Goal: Task Accomplishment & Management: Manage account settings

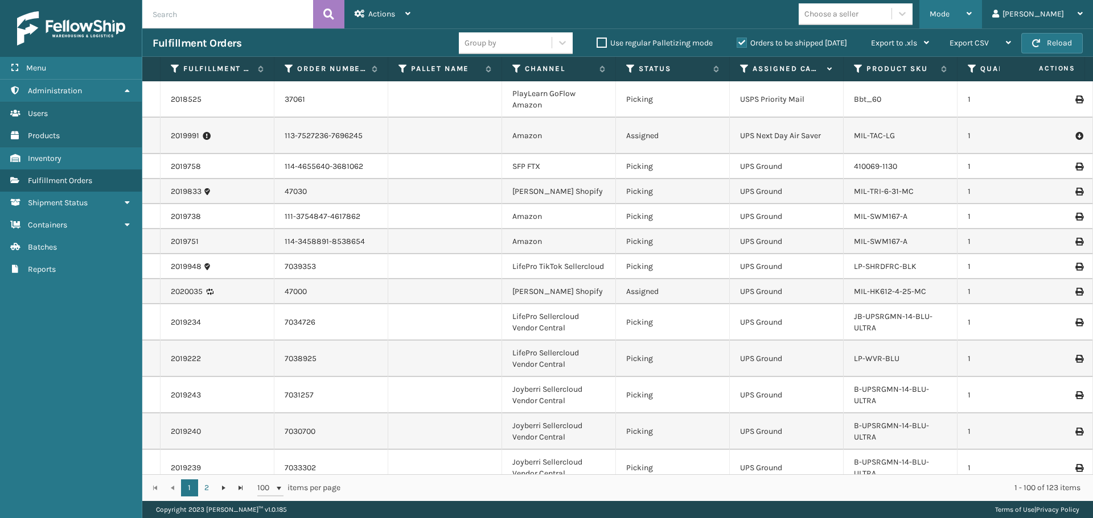
drag, startPoint x: 998, startPoint y: 10, endPoint x: 961, endPoint y: 28, distance: 40.7
click at [971, 10] on div "Mode" at bounding box center [950, 14] width 42 height 28
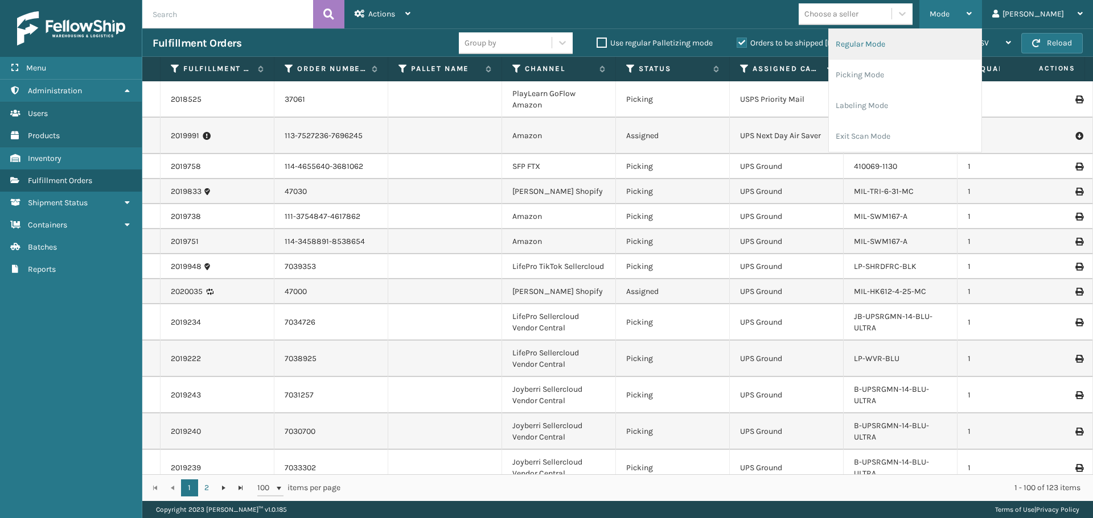
click at [888, 46] on li "Regular Mode" at bounding box center [905, 44] width 153 height 31
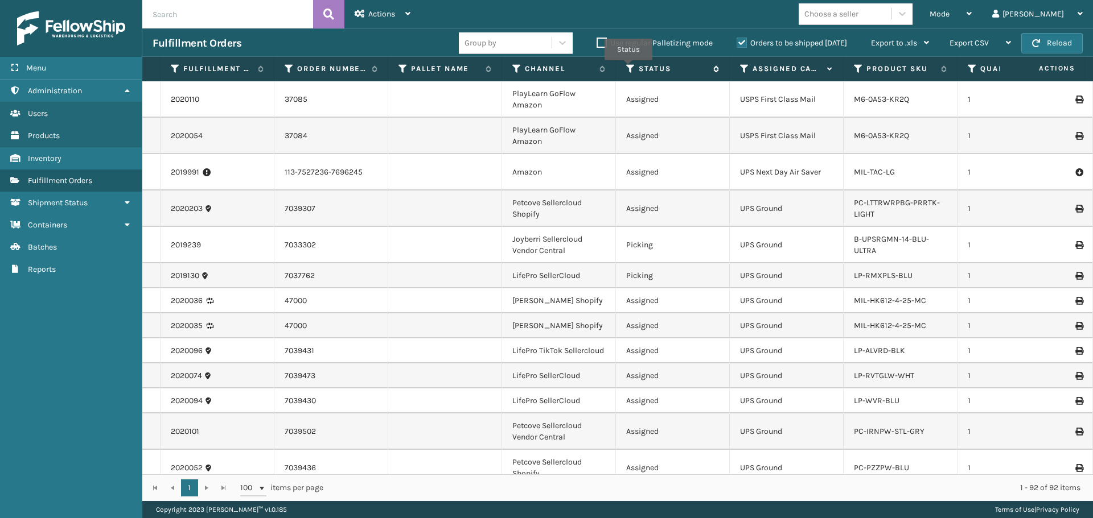
click at [628, 68] on icon at bounding box center [630, 69] width 9 height 10
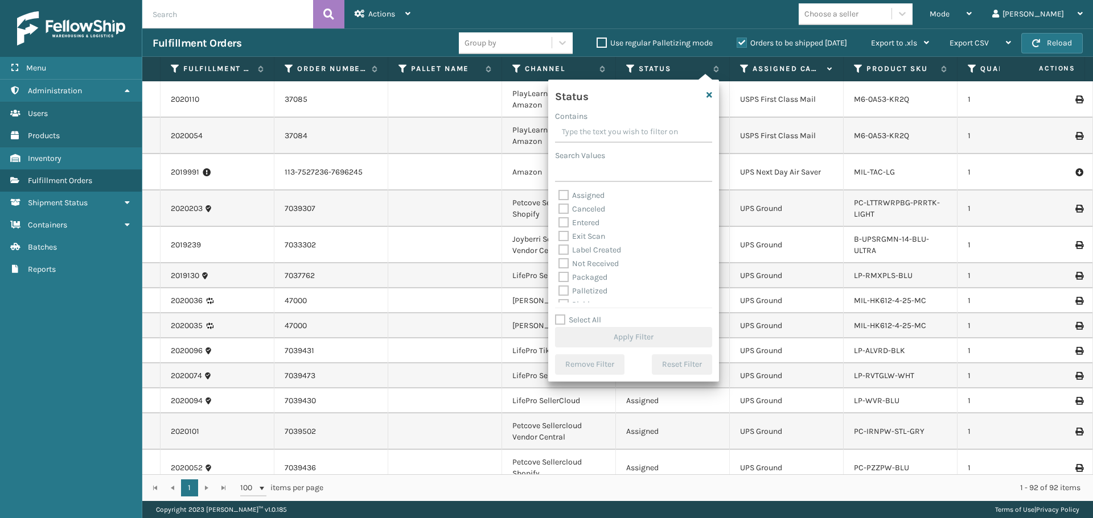
scroll to position [57, 0]
click at [587, 246] on label "Picking" at bounding box center [578, 248] width 40 height 10
click at [559, 246] on input "Picking" at bounding box center [558, 244] width 1 height 7
checkbox input "true"
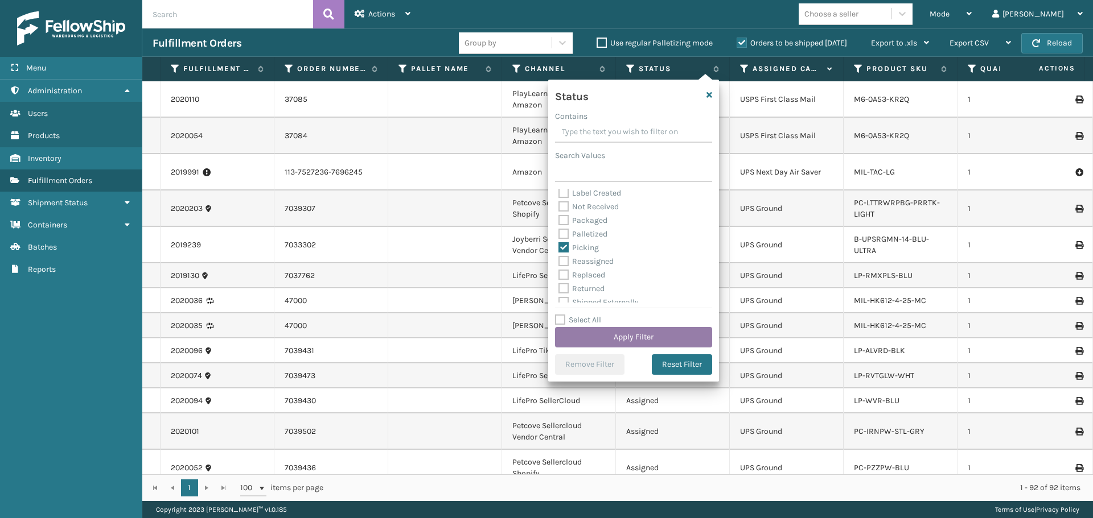
click at [635, 339] on button "Apply Filter" at bounding box center [633, 337] width 157 height 20
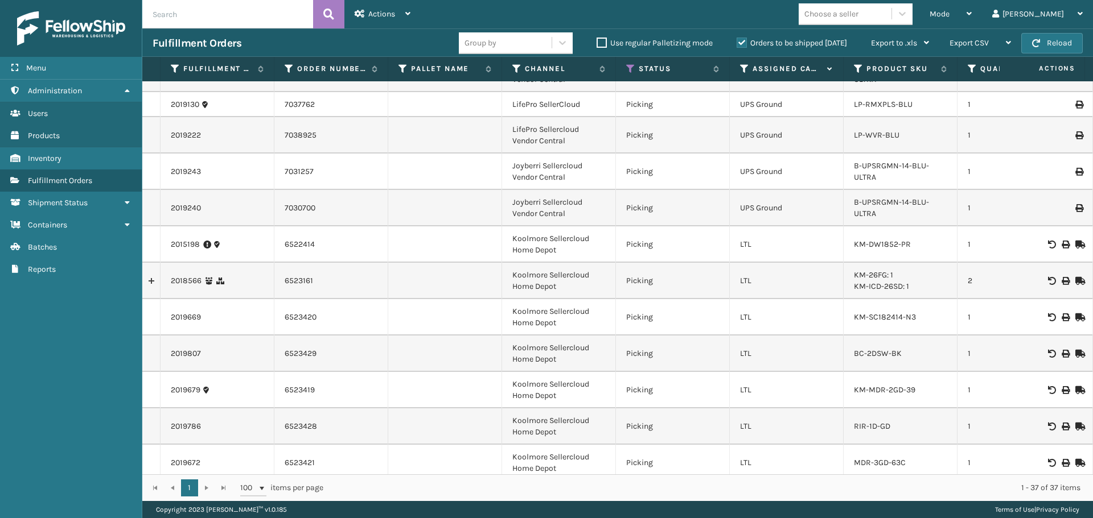
scroll to position [285, 0]
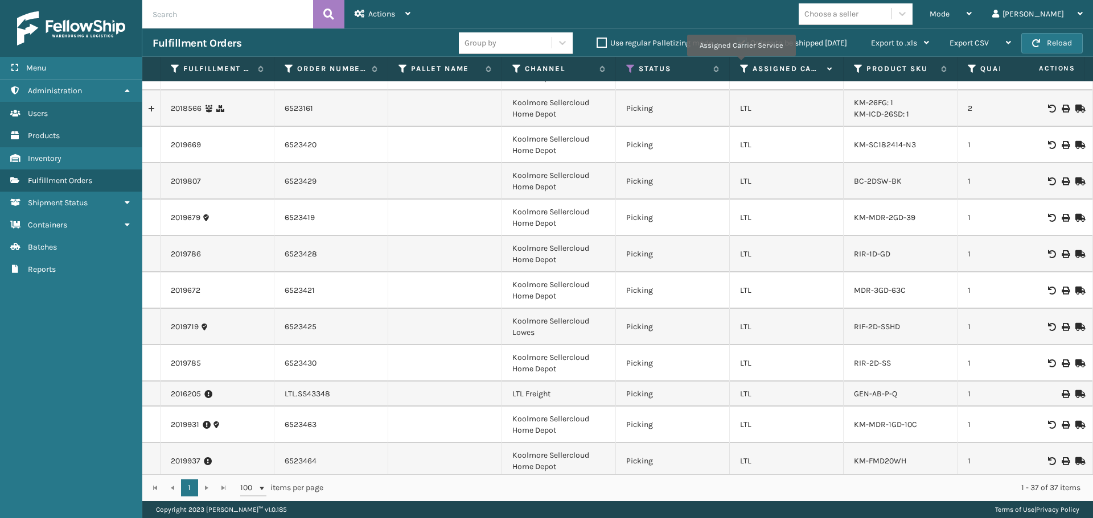
click at [743, 64] on icon at bounding box center [744, 69] width 9 height 10
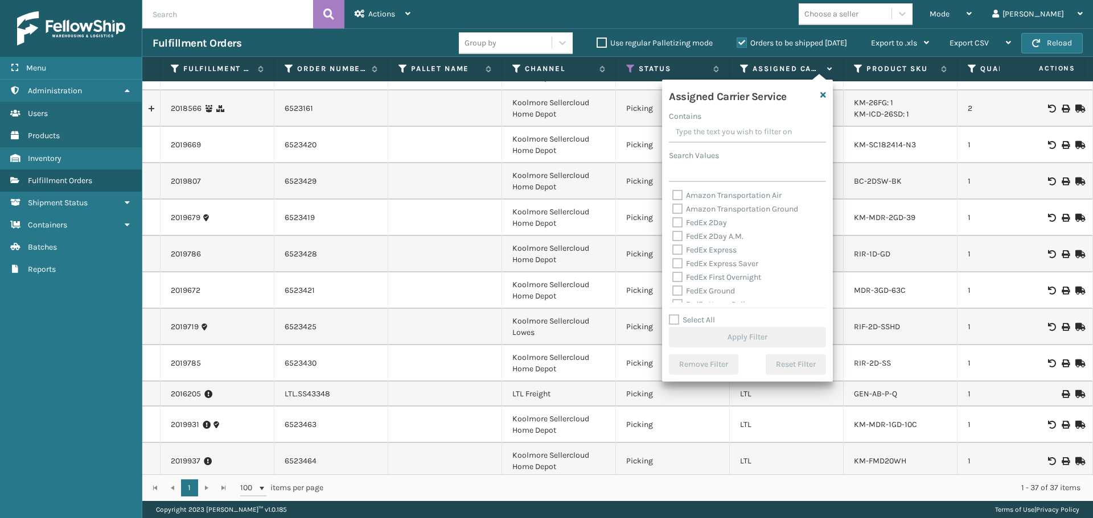
drag, startPoint x: 691, startPoint y: 316, endPoint x: 699, endPoint y: 283, distance: 34.5
click at [692, 316] on label "Select All" at bounding box center [692, 320] width 46 height 10
click at [692, 315] on input "Select All" at bounding box center [754, 314] width 171 height 1
checkbox input "true"
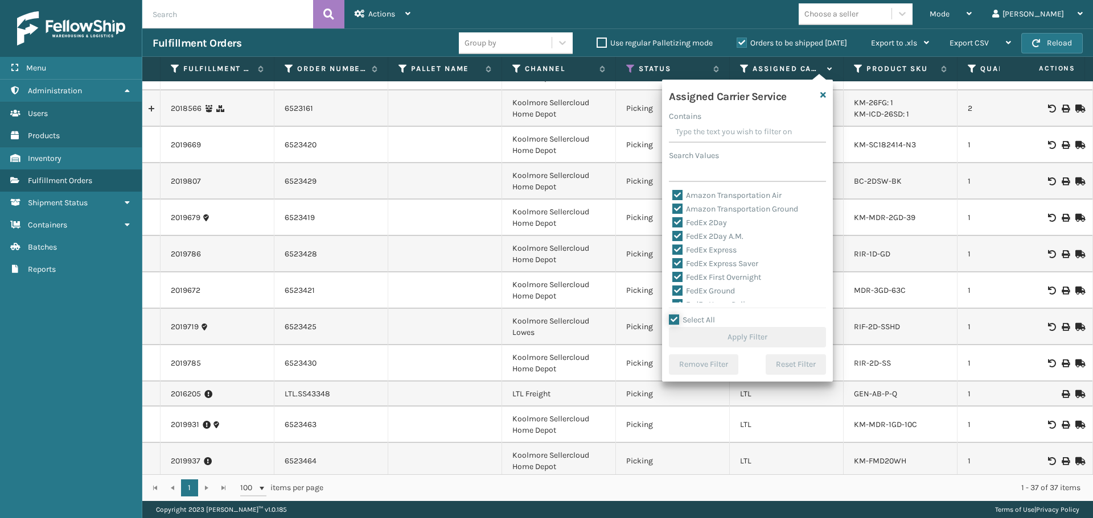
checkbox input "true"
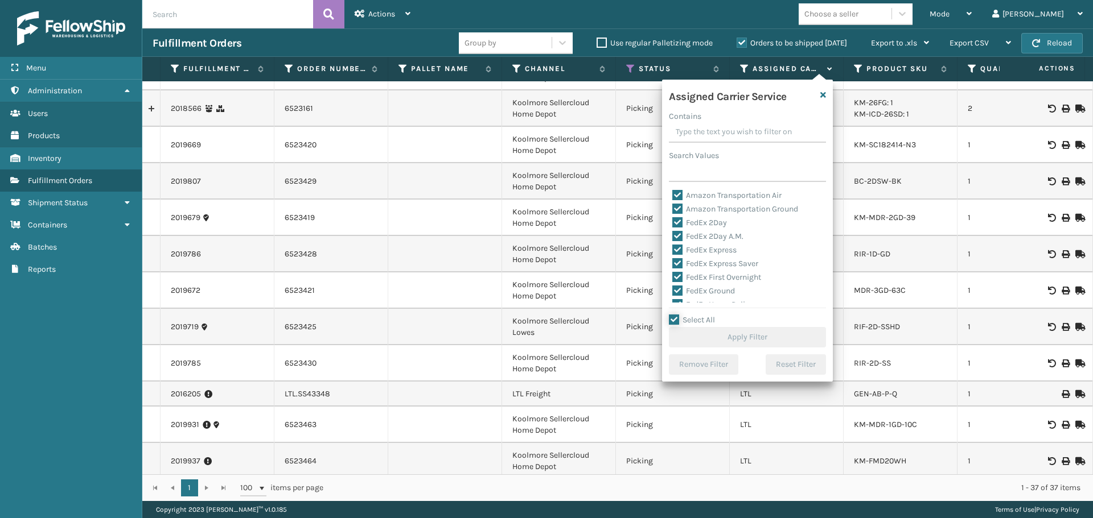
checkbox input "true"
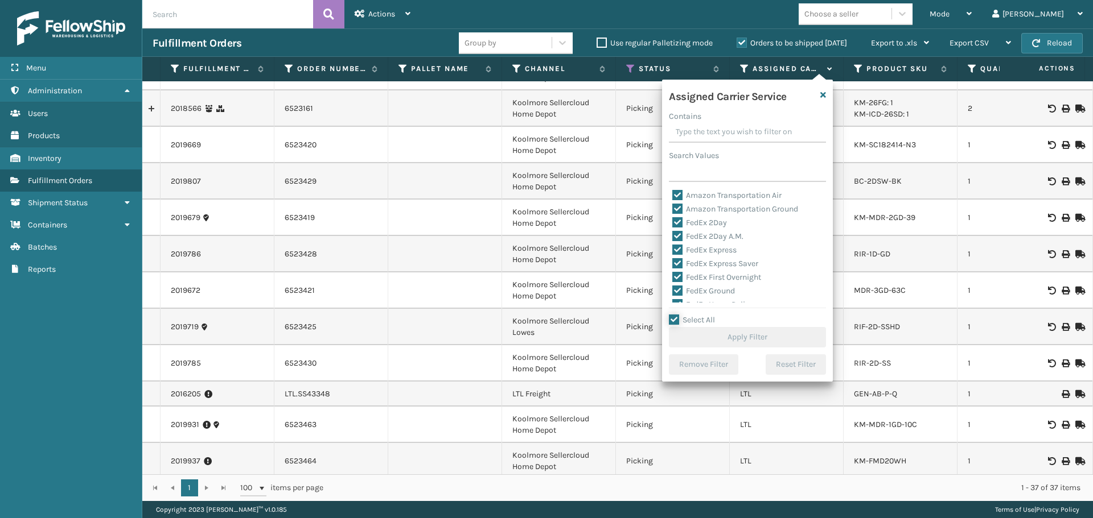
checkbox input "true"
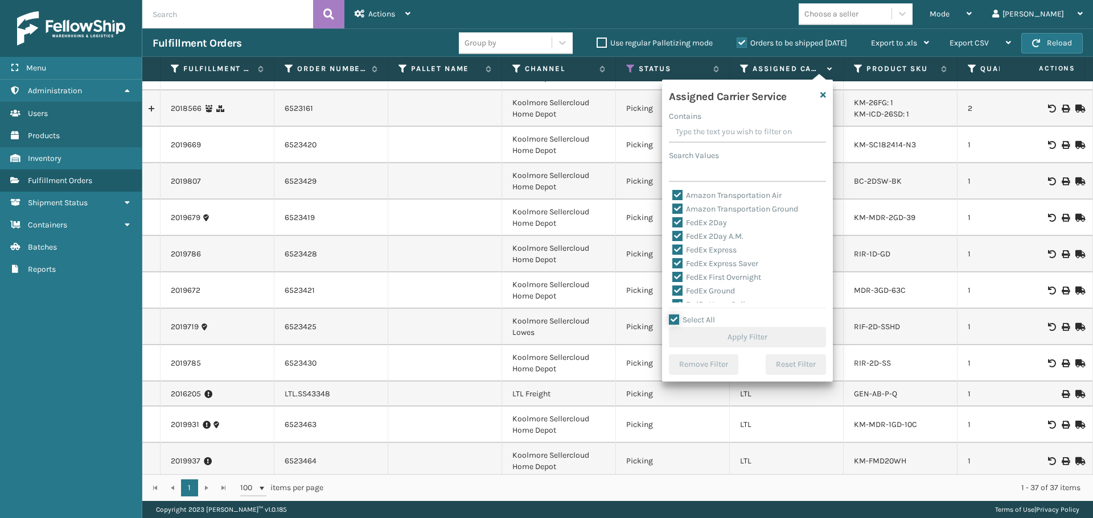
checkbox input "true"
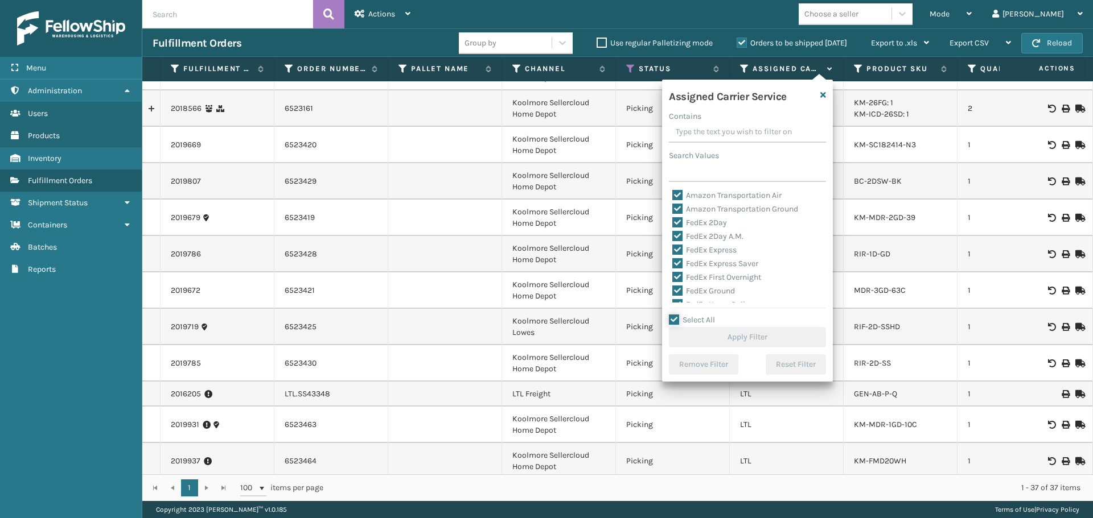
checkbox input "true"
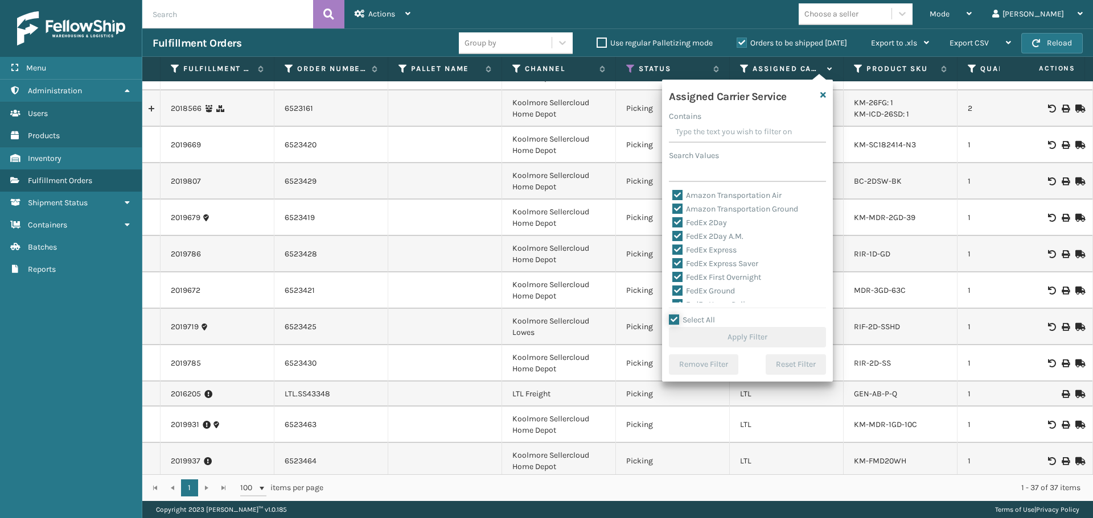
checkbox input "true"
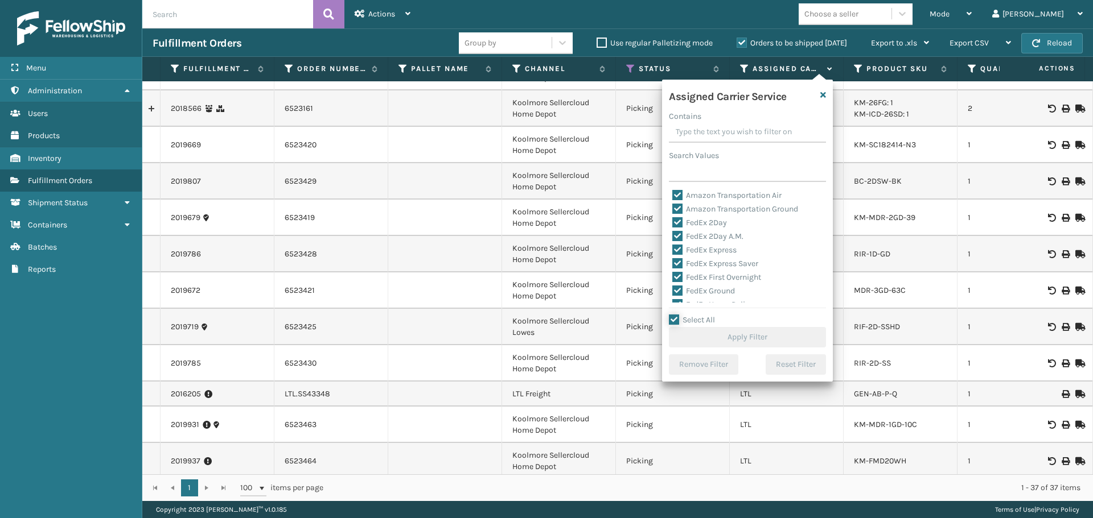
checkbox input "true"
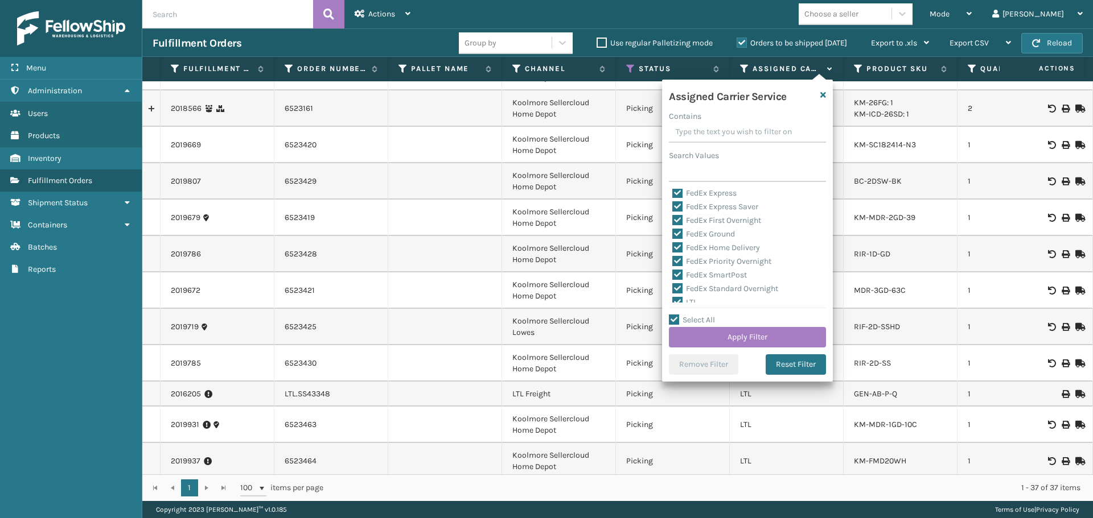
click at [687, 297] on div "LTL" at bounding box center [747, 303] width 150 height 14
click at [689, 300] on label "LTL" at bounding box center [684, 303] width 25 height 10
click at [673, 300] on input "LTL" at bounding box center [672, 299] width 1 height 7
checkbox input "false"
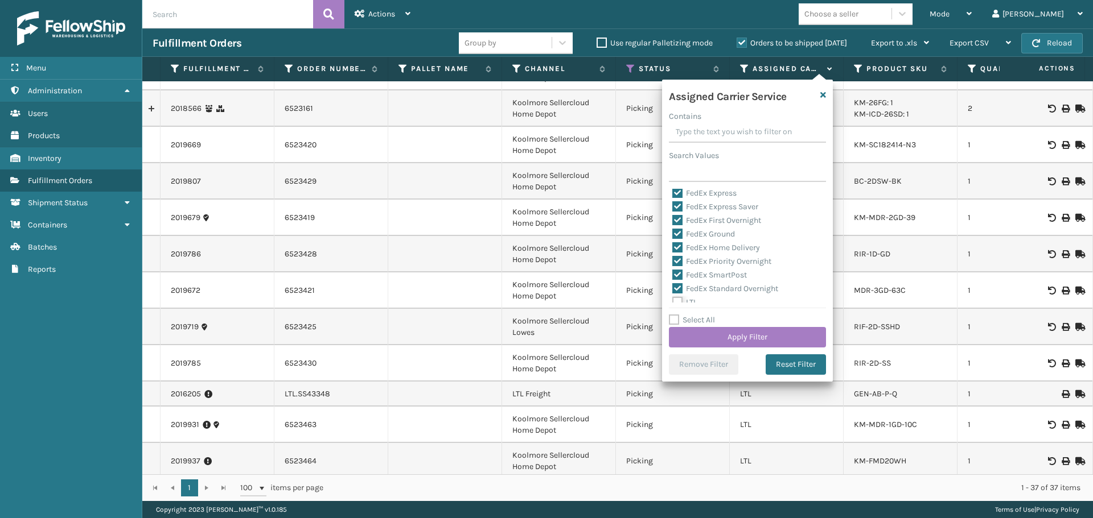
scroll to position [57, 0]
click at [726, 344] on button "Apply Filter" at bounding box center [747, 337] width 157 height 20
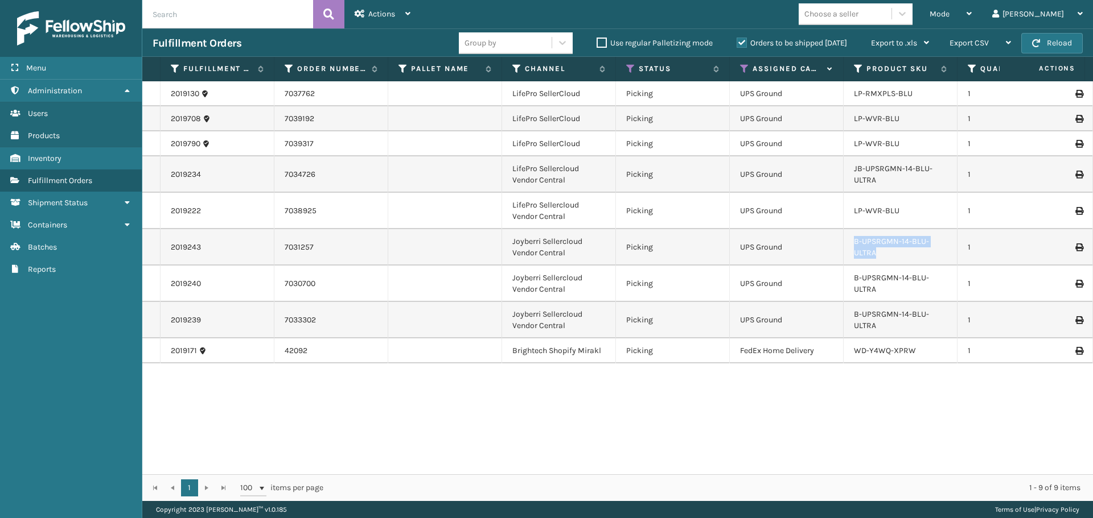
drag, startPoint x: 901, startPoint y: 250, endPoint x: 846, endPoint y: 241, distance: 55.9
click at [846, 241] on td "B-UPSRGMN-14-BLU-ULTRA" at bounding box center [900, 247] width 114 height 36
copy link "B-UPSRGMN-14-BLU-ULTRA"
drag, startPoint x: 880, startPoint y: 171, endPoint x: 893, endPoint y: 208, distance: 39.1
click at [880, 171] on link "JB-UPSRGMN-14-BLU-ULTRA" at bounding box center [893, 174] width 79 height 21
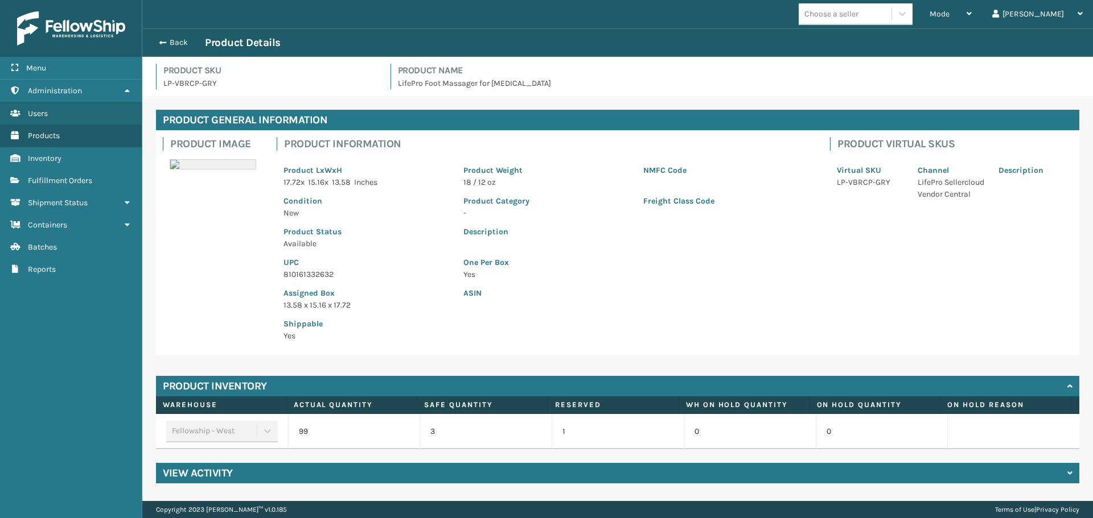
click at [833, 127] on h4 "Product General Information" at bounding box center [617, 120] width 923 height 20
click at [167, 48] on div "Back Product Details" at bounding box center [618, 43] width 930 height 14
click at [162, 39] on span "button" at bounding box center [161, 43] width 7 height 8
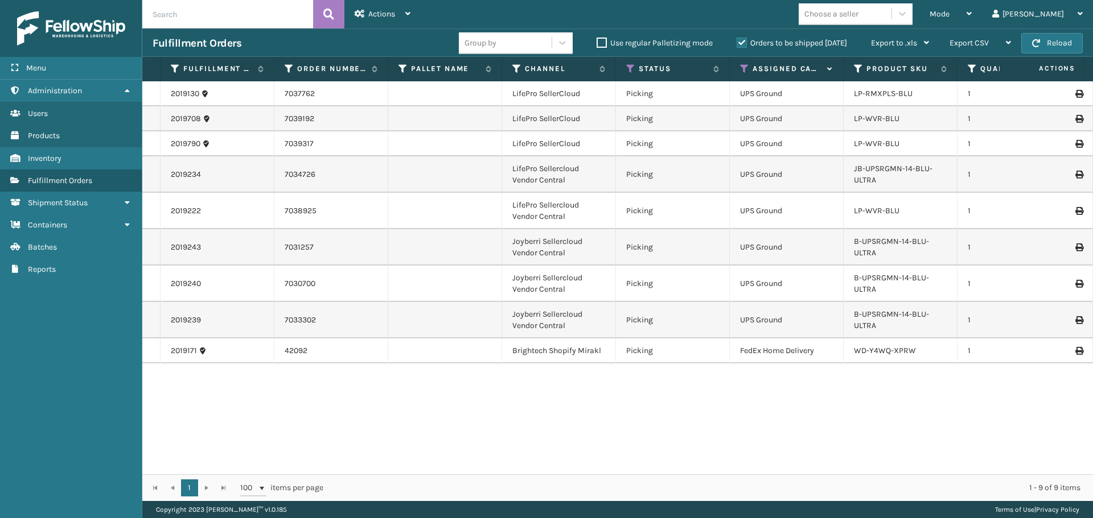
click at [993, 197] on td "1" at bounding box center [1014, 211] width 114 height 36
drag, startPoint x: 863, startPoint y: 179, endPoint x: 840, endPoint y: 170, distance: 25.0
click at [840, 170] on tr "2019234 7034726 LifePro Sellercloud Vendor Central Picking UPS Ground JB-UPSRGM…" at bounding box center [876, 174] width 1469 height 36
copy tr "JB-UPSRGMN-14-BLU-ULTRA"
drag, startPoint x: 224, startPoint y: 185, endPoint x: 167, endPoint y: 179, distance: 57.2
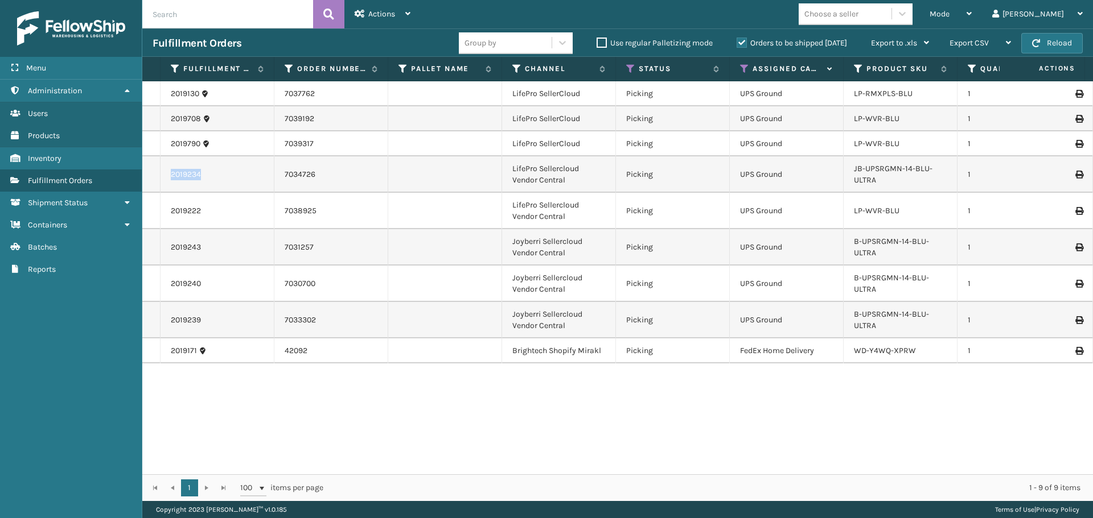
click at [167, 179] on td "2019234" at bounding box center [217, 174] width 114 height 36
copy link "2019234"
drag, startPoint x: 207, startPoint y: 248, endPoint x: 151, endPoint y: 248, distance: 55.8
click at [151, 248] on tr "2019243 7031257 Joyberri Sellercloud Vendor Central Picking UPS Ground B-UPSRGM…" at bounding box center [876, 247] width 1469 height 36
copy tr "2019243"
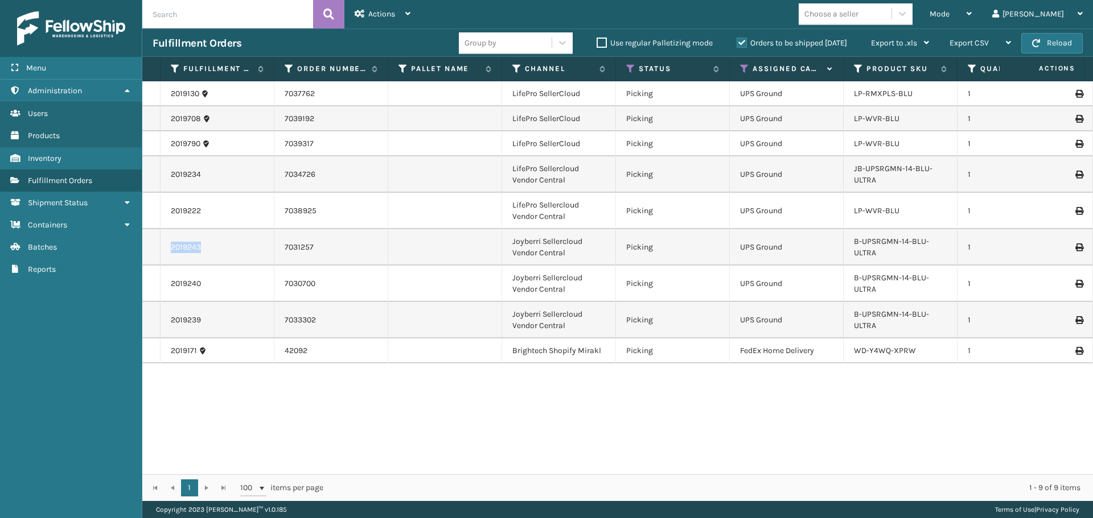
drag, startPoint x: 177, startPoint y: 248, endPoint x: 197, endPoint y: 246, distance: 20.6
click at [177, 248] on link "2019243" at bounding box center [186, 247] width 30 height 11
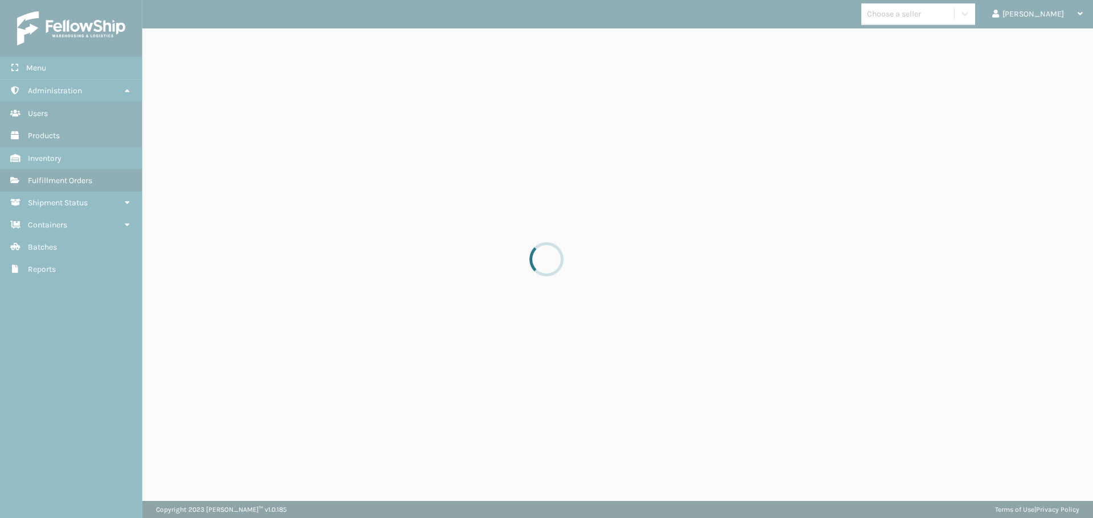
drag, startPoint x: 225, startPoint y: 244, endPoint x: 140, endPoint y: 250, distance: 85.0
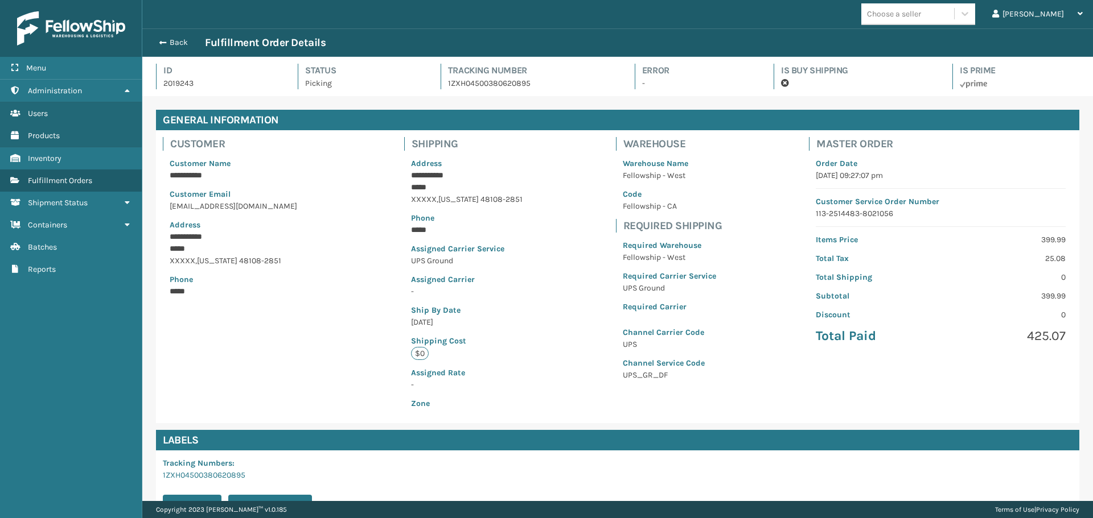
scroll to position [27, 950]
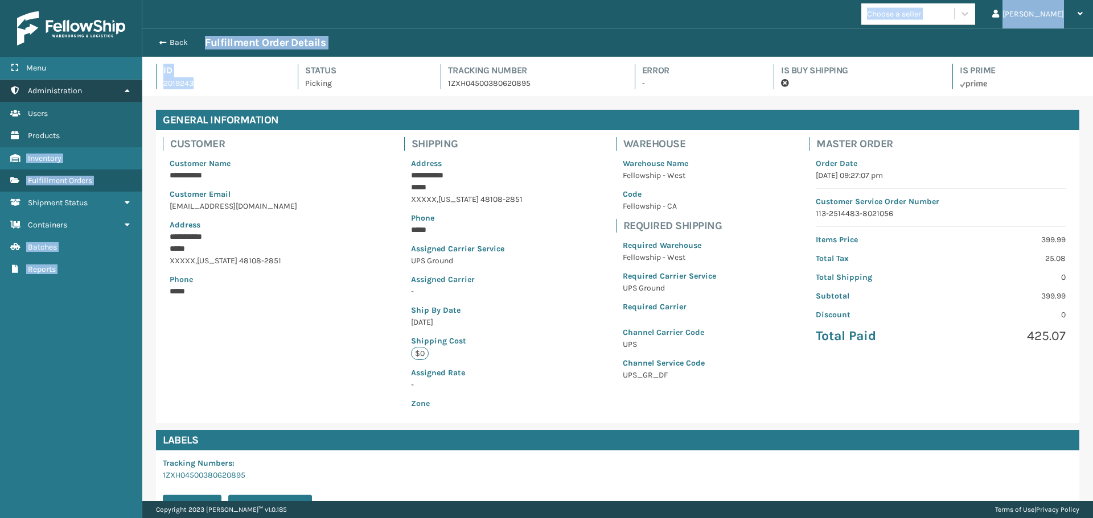
drag, startPoint x: 198, startPoint y: 81, endPoint x: 108, endPoint y: 93, distance: 91.3
click at [108, 0] on div "**********" at bounding box center [546, 0] width 1093 height 0
click at [211, 79] on p "2019243" at bounding box center [220, 83] width 114 height 12
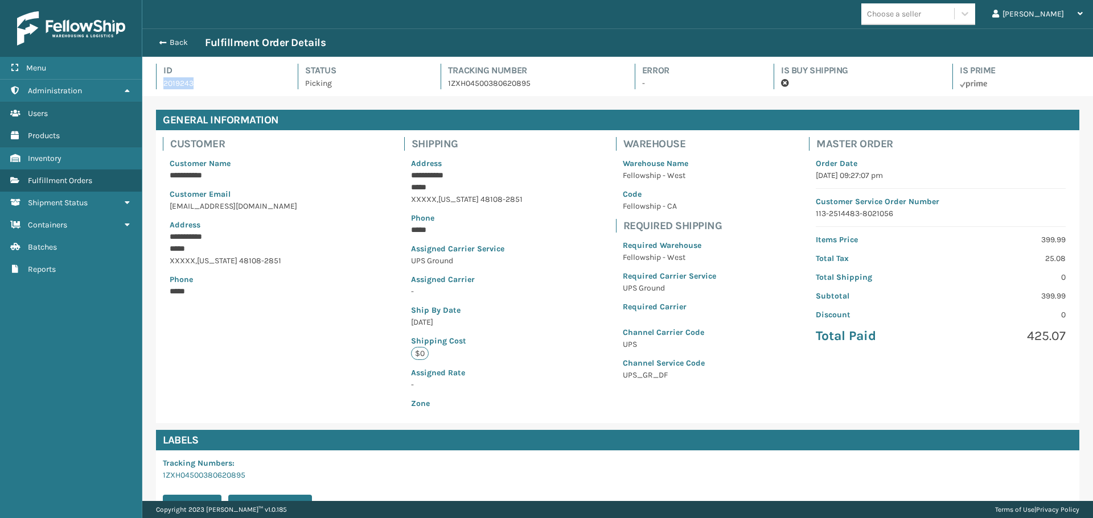
drag, startPoint x: 198, startPoint y: 88, endPoint x: 159, endPoint y: 86, distance: 39.3
click at [159, 86] on div "Id 2019243" at bounding box center [216, 77] width 121 height 26
copy p "2019243"
click at [179, 42] on button "Back" at bounding box center [179, 43] width 52 height 10
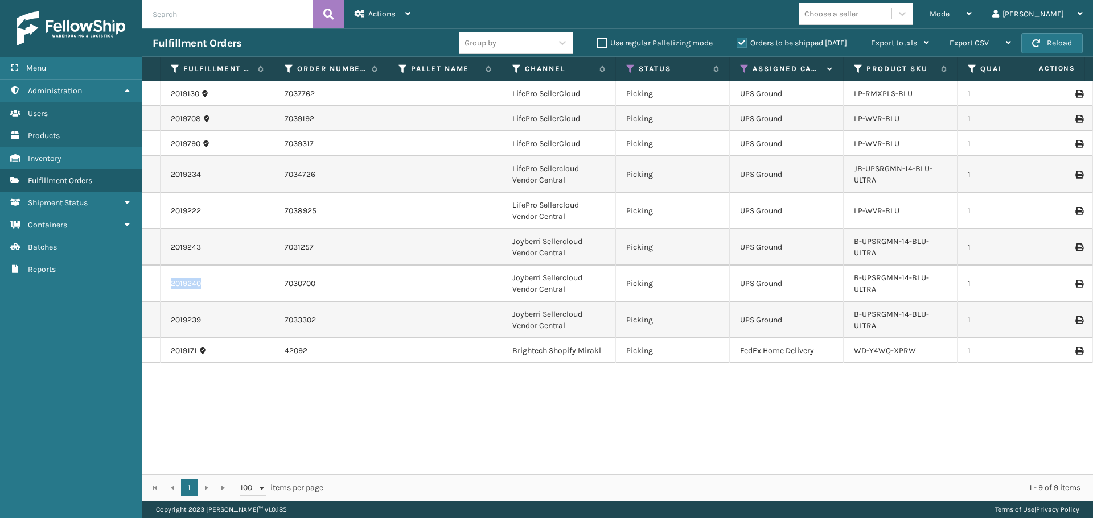
drag, startPoint x: 205, startPoint y: 282, endPoint x: 146, endPoint y: 283, distance: 59.2
click at [146, 283] on tr "2019240 7030700 Joyberri Sellercloud Vendor Central Picking UPS Ground B-UPSRGM…" at bounding box center [876, 284] width 1469 height 36
click at [182, 275] on td "2019240" at bounding box center [217, 284] width 114 height 36
drag, startPoint x: 208, startPoint y: 285, endPoint x: 157, endPoint y: 285, distance: 51.2
click at [157, 285] on tr "2019240 7030700 Joyberri Sellercloud Vendor Central Picking UPS Ground B-UPSRGM…" at bounding box center [876, 284] width 1469 height 36
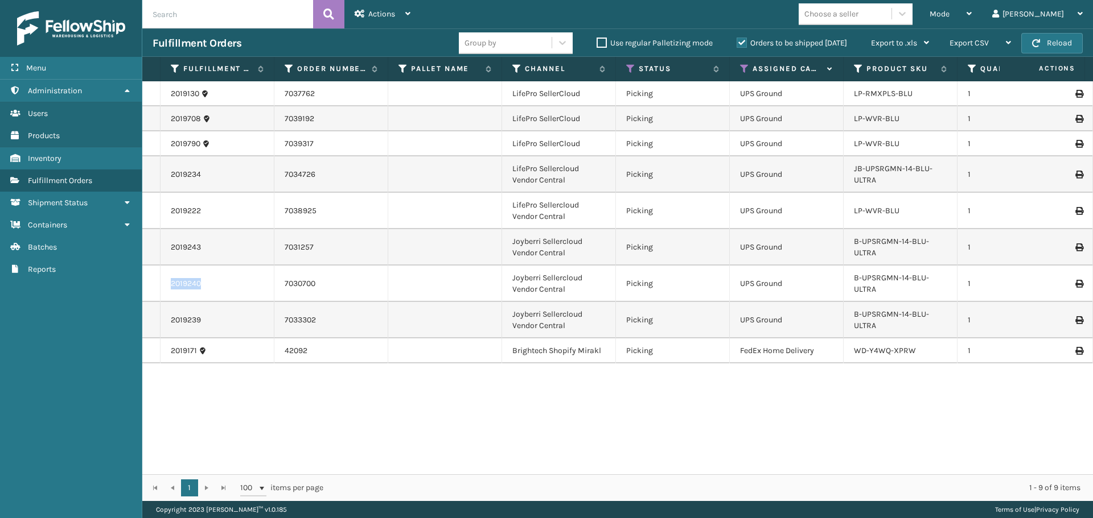
copy tr "2019240"
drag, startPoint x: 194, startPoint y: 296, endPoint x: 188, endPoint y: 292, distance: 7.4
click at [194, 296] on td "2019240" at bounding box center [217, 284] width 114 height 36
drag, startPoint x: 171, startPoint y: 285, endPoint x: 205, endPoint y: 284, distance: 34.2
click at [205, 284] on div "2019240" at bounding box center [217, 283] width 93 height 11
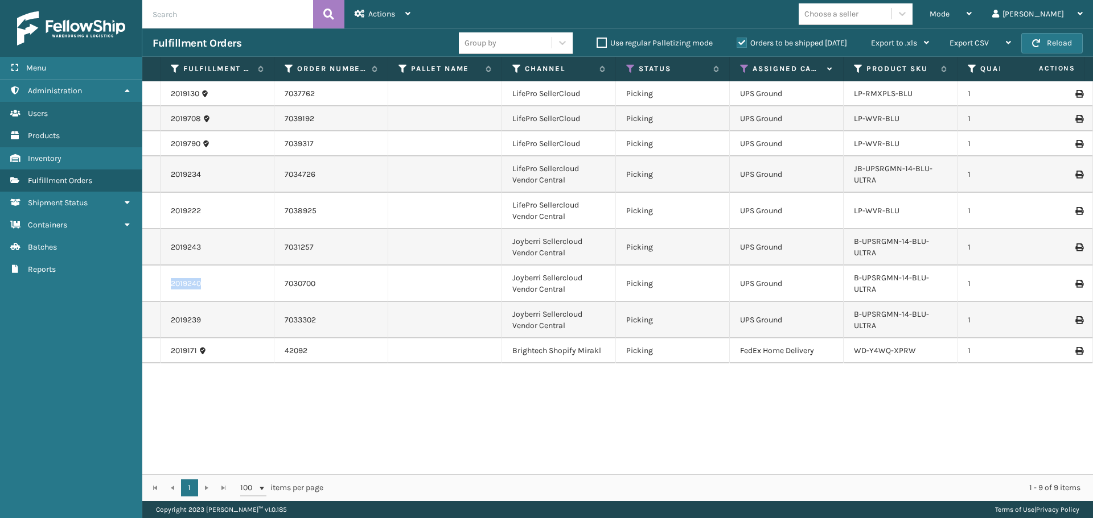
copy link "2019240"
drag, startPoint x: 168, startPoint y: 318, endPoint x: 205, endPoint y: 316, distance: 37.0
click at [205, 316] on td "2019239" at bounding box center [217, 320] width 114 height 36
copy link "2019239"
click at [627, 66] on icon at bounding box center [630, 69] width 9 height 10
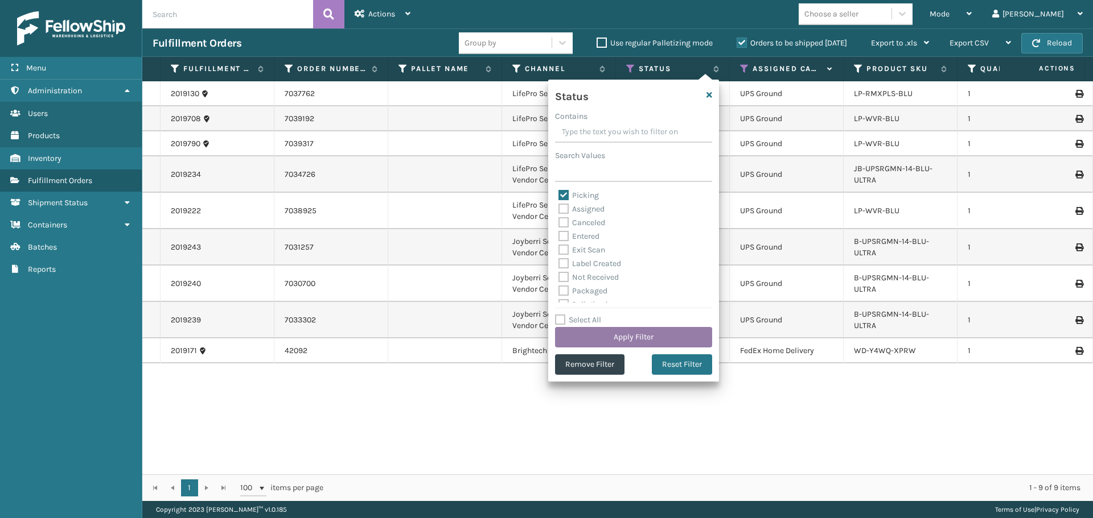
click at [643, 332] on button "Apply Filter" at bounding box center [633, 337] width 157 height 20
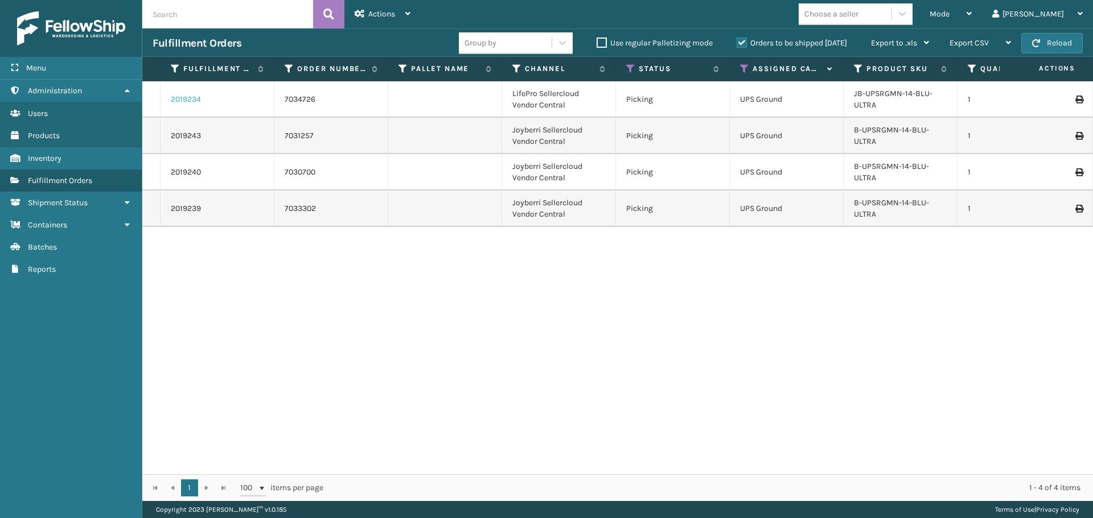
click at [190, 100] on link "2019234" at bounding box center [186, 99] width 30 height 11
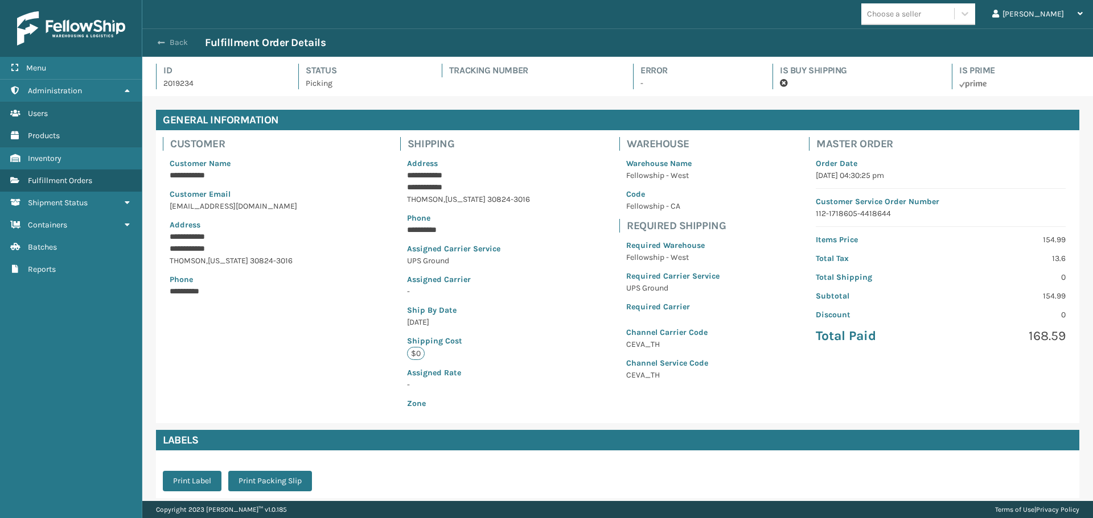
click at [163, 44] on span "button" at bounding box center [161, 43] width 7 height 8
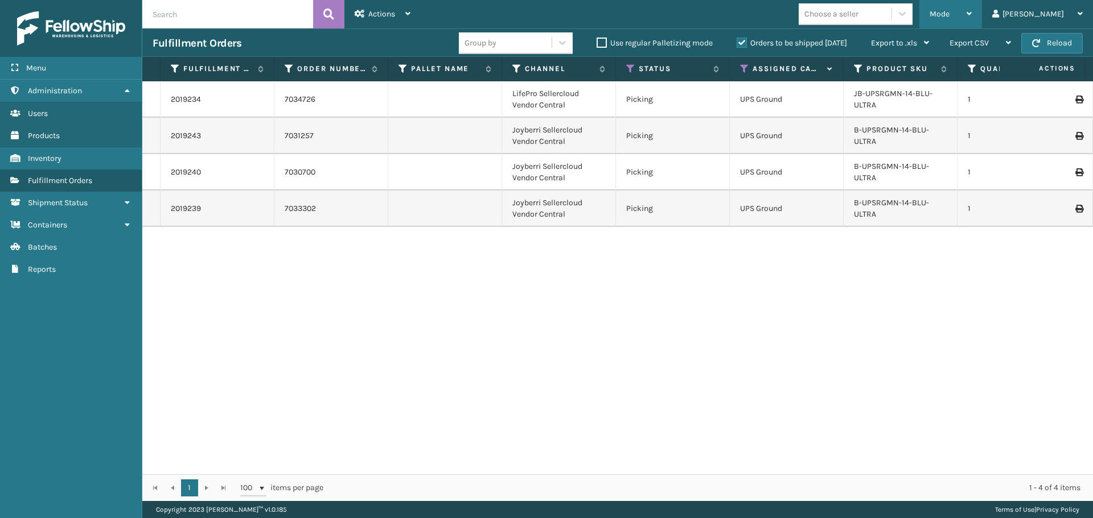
click at [949, 12] on span "Mode" at bounding box center [939, 14] width 20 height 10
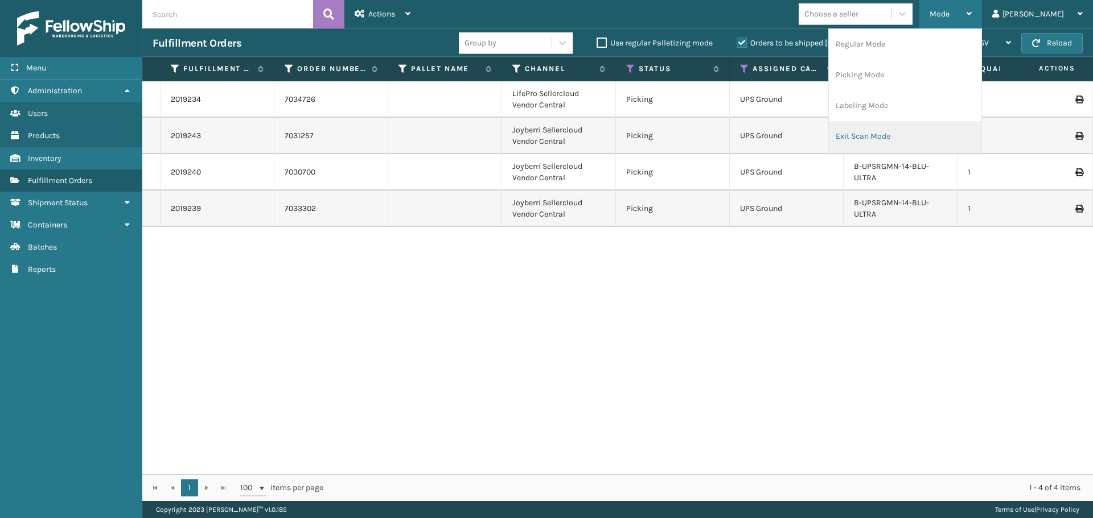
click at [900, 137] on li "Exit Scan Mode" at bounding box center [905, 136] width 153 height 31
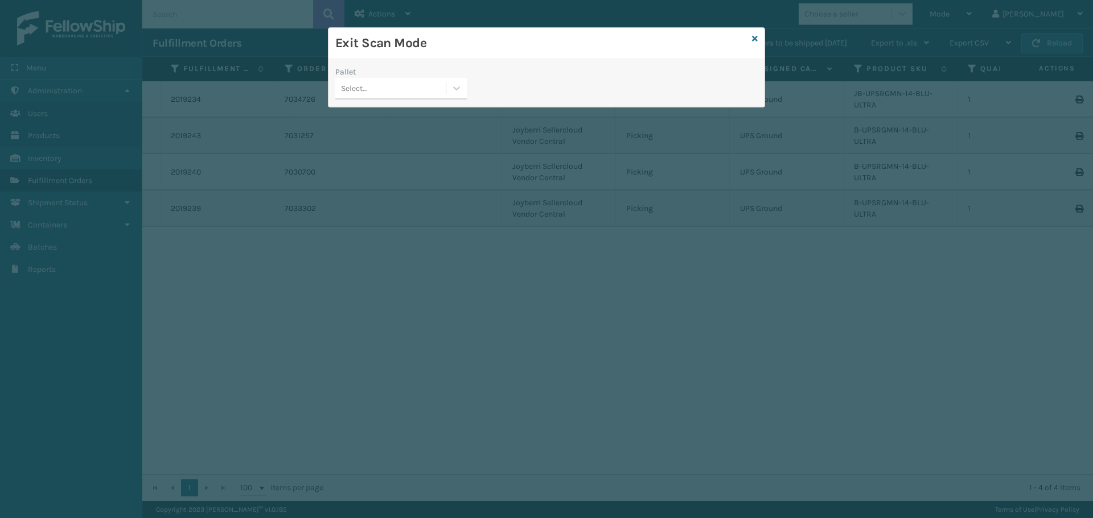
click at [438, 90] on div "Select..." at bounding box center [390, 88] width 110 height 19
click at [388, 139] on div "USPSG-0X12LBMEVX" at bounding box center [400, 137] width 131 height 21
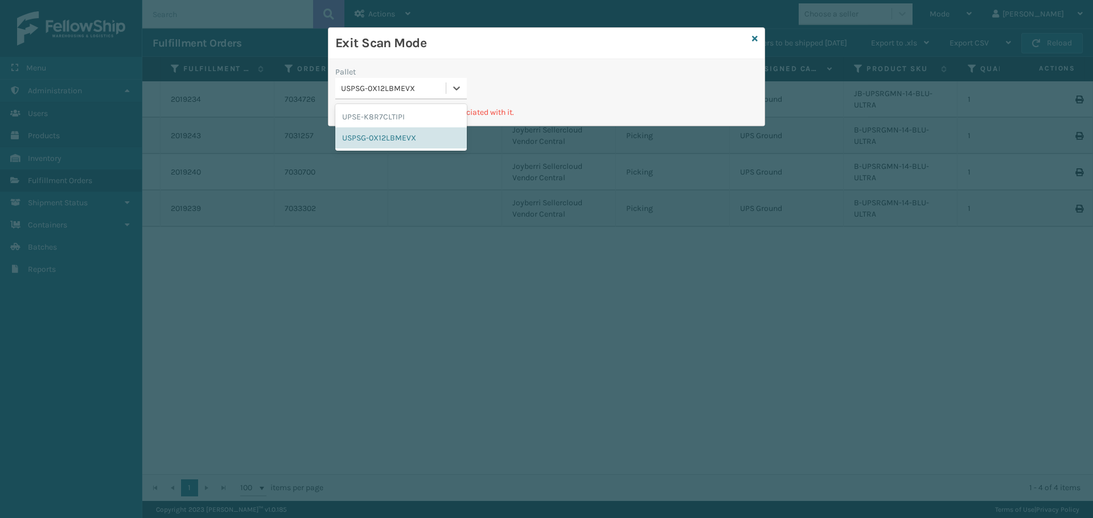
click at [403, 93] on div "USPSG-0X12LBMEVX" at bounding box center [394, 89] width 106 height 12
click at [393, 112] on div "UPSE-K8R7CLTIPI" at bounding box center [400, 116] width 131 height 21
click at [753, 36] on icon at bounding box center [755, 39] width 6 height 8
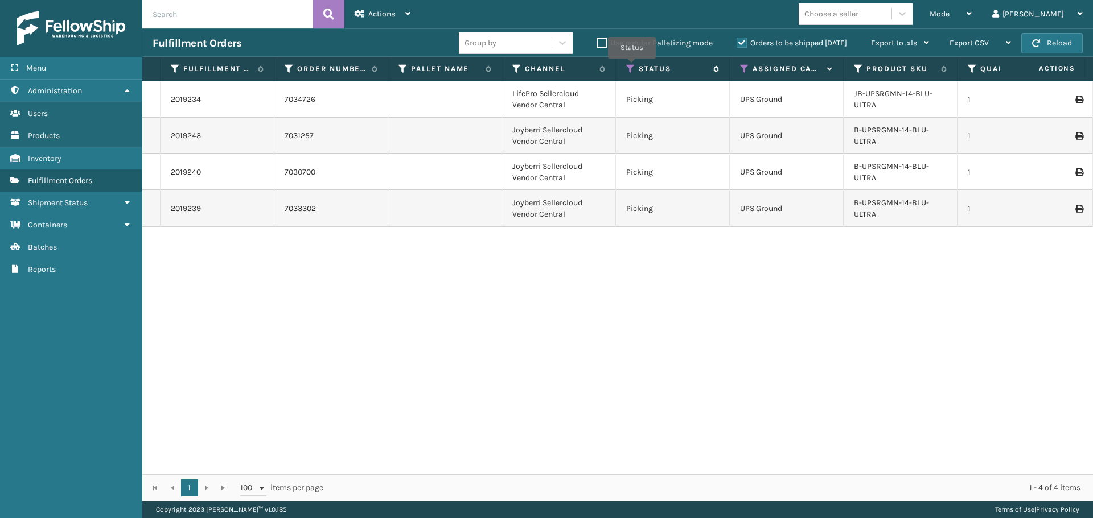
click at [632, 67] on icon at bounding box center [630, 69] width 9 height 10
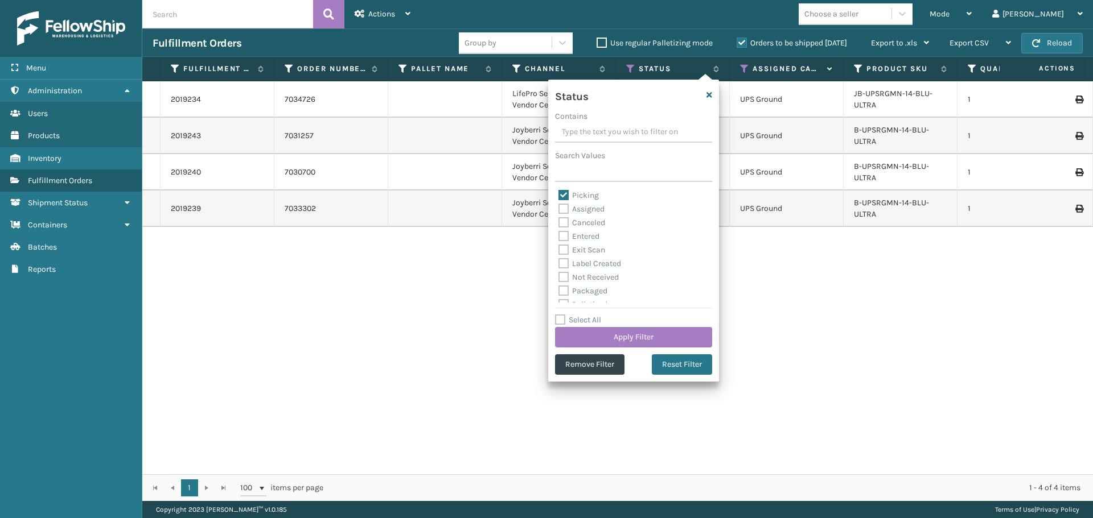
click at [591, 196] on label "Picking" at bounding box center [578, 196] width 40 height 10
click at [559, 196] on input "Picking" at bounding box center [558, 192] width 1 height 7
checkbox input "false"
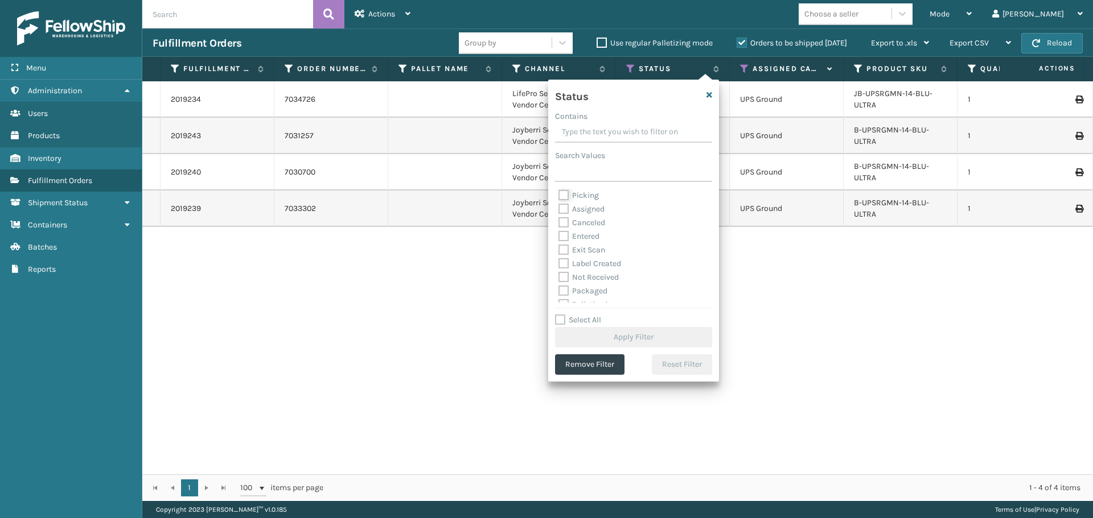
scroll to position [57, 0]
click at [605, 252] on label "Palletized" at bounding box center [582, 248] width 49 height 10
click at [559, 249] on input "Palletized" at bounding box center [558, 244] width 1 height 7
checkbox input "true"
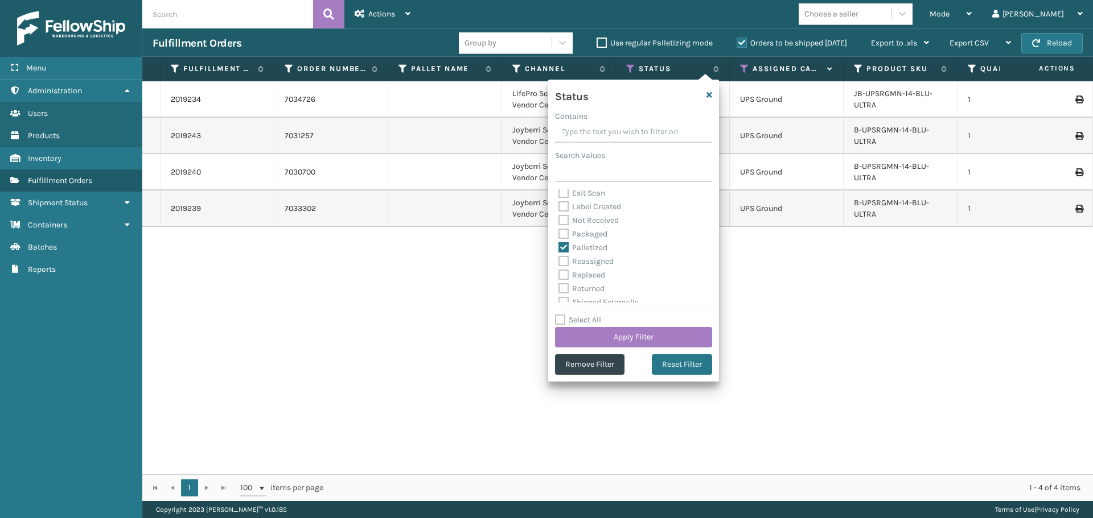
click at [584, 207] on label "Label Created" at bounding box center [589, 207] width 63 height 10
click at [559, 207] on input "Label Created" at bounding box center [558, 203] width 1 height 7
checkbox input "true"
click at [585, 235] on label "Packaged" at bounding box center [582, 234] width 49 height 10
click at [559, 235] on input "Packaged" at bounding box center [558, 231] width 1 height 7
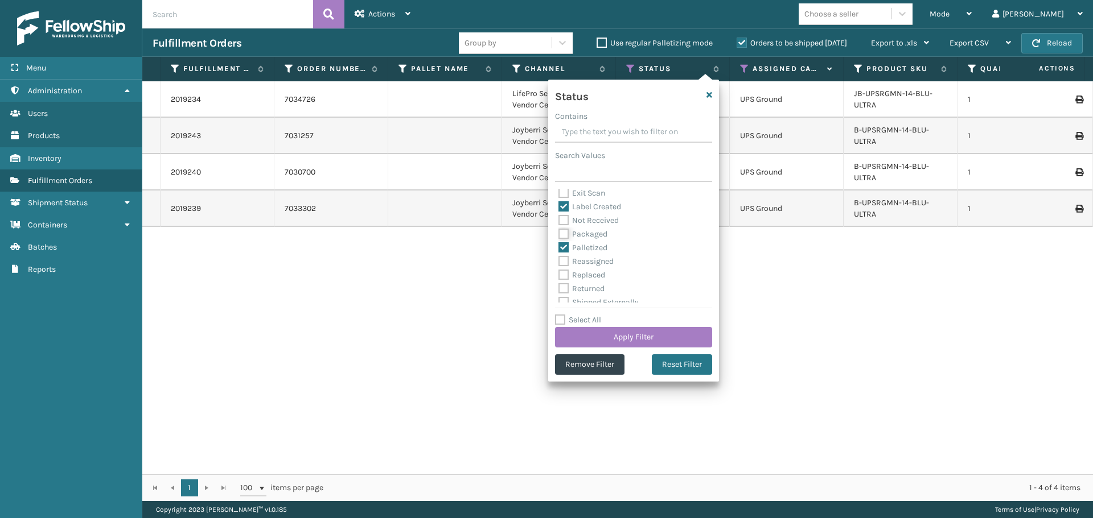
checkbox input "true"
click at [631, 335] on button "Apply Filter" at bounding box center [633, 337] width 157 height 20
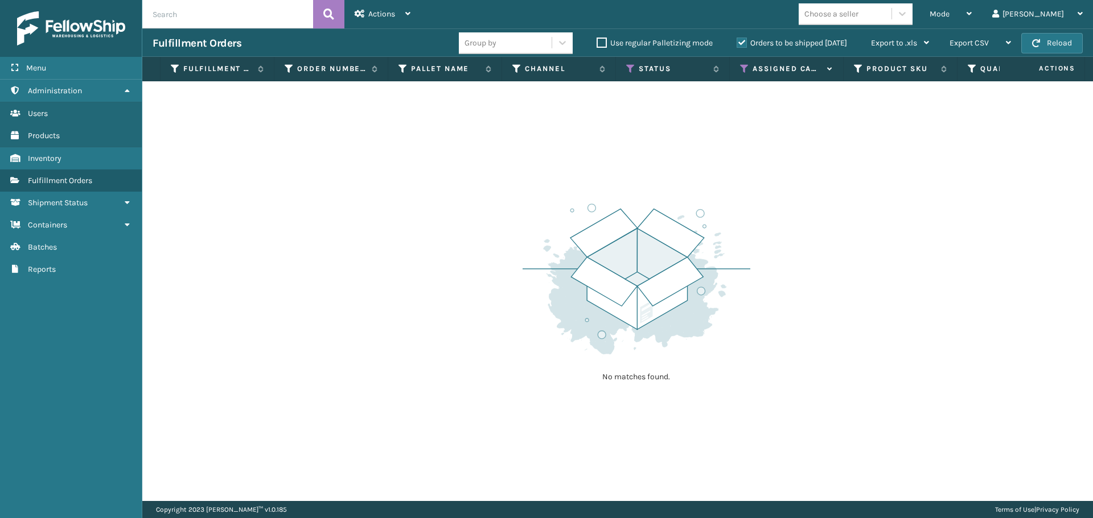
click at [741, 42] on label "Orders to be shipped [DATE]" at bounding box center [791, 43] width 110 height 10
click at [737, 42] on input "Orders to be shipped [DATE]" at bounding box center [736, 39] width 1 height 7
click at [744, 71] on icon at bounding box center [744, 69] width 9 height 10
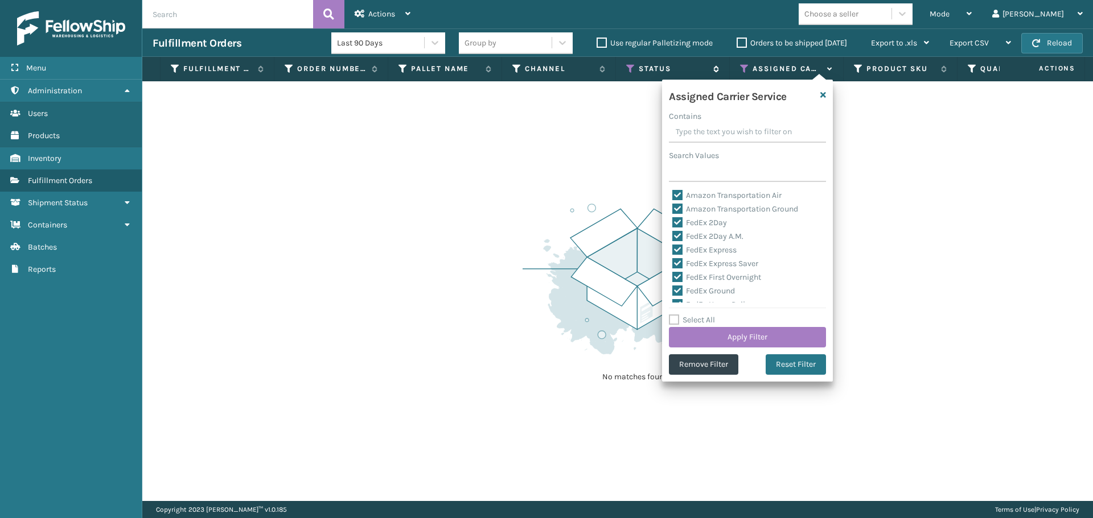
click at [631, 67] on icon at bounding box center [630, 69] width 9 height 10
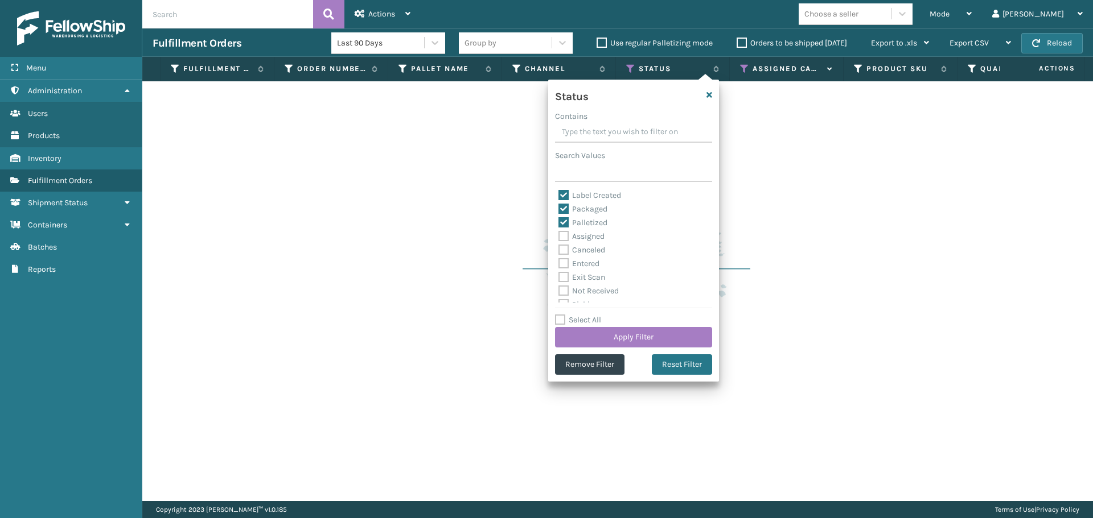
click at [591, 221] on label "Palletized" at bounding box center [582, 223] width 49 height 10
click at [559, 221] on input "Palletized" at bounding box center [558, 219] width 1 height 7
checkbox input "false"
click at [590, 212] on label "Packaged" at bounding box center [582, 209] width 49 height 10
click at [559, 210] on input "Packaged" at bounding box center [558, 206] width 1 height 7
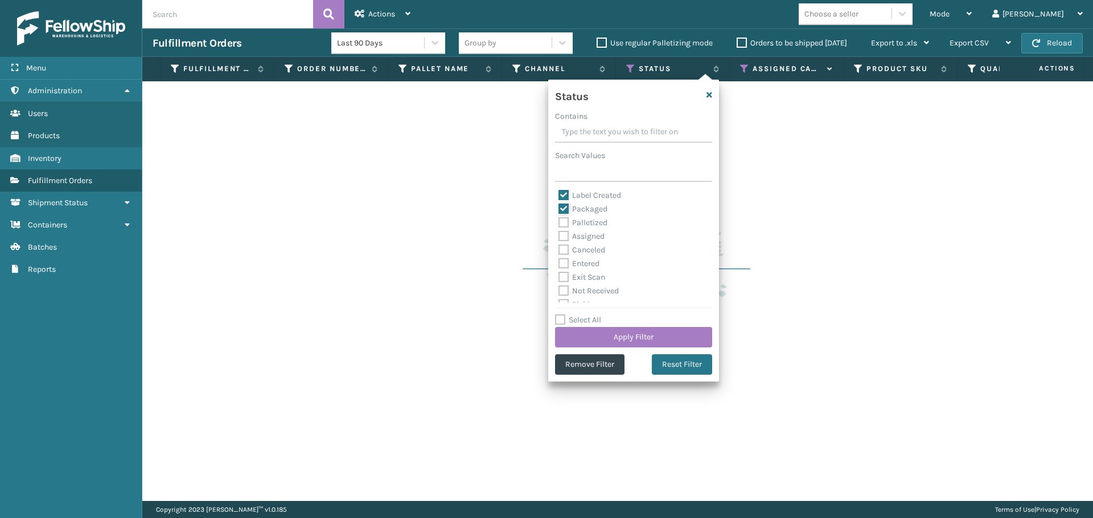
checkbox input "false"
click at [589, 196] on label "Label Created" at bounding box center [589, 196] width 63 height 10
click at [559, 196] on input "Label Created" at bounding box center [558, 192] width 1 height 7
checkbox input "false"
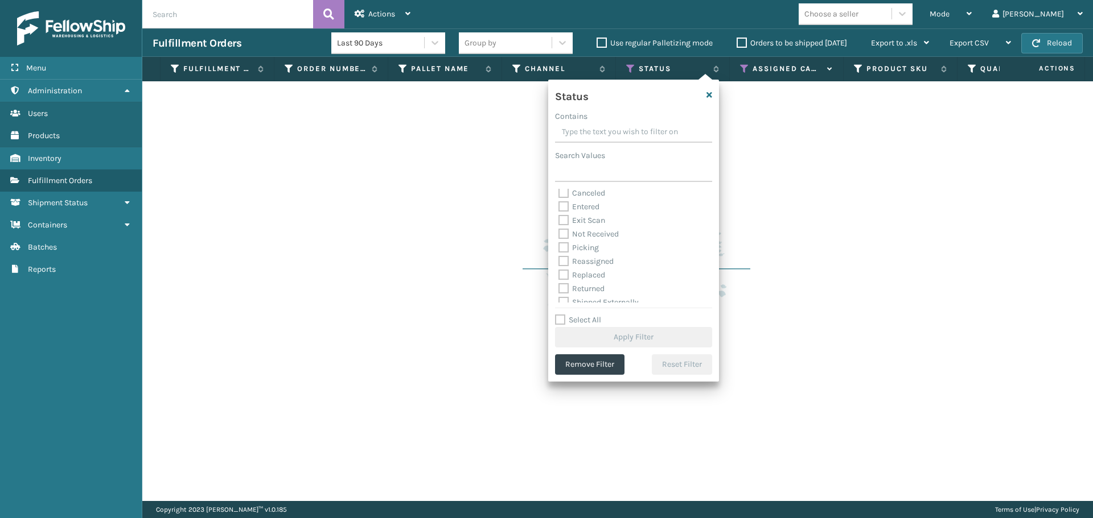
click at [583, 249] on label "Picking" at bounding box center [578, 248] width 40 height 10
click at [559, 249] on input "Picking" at bounding box center [558, 244] width 1 height 7
checkbox input "true"
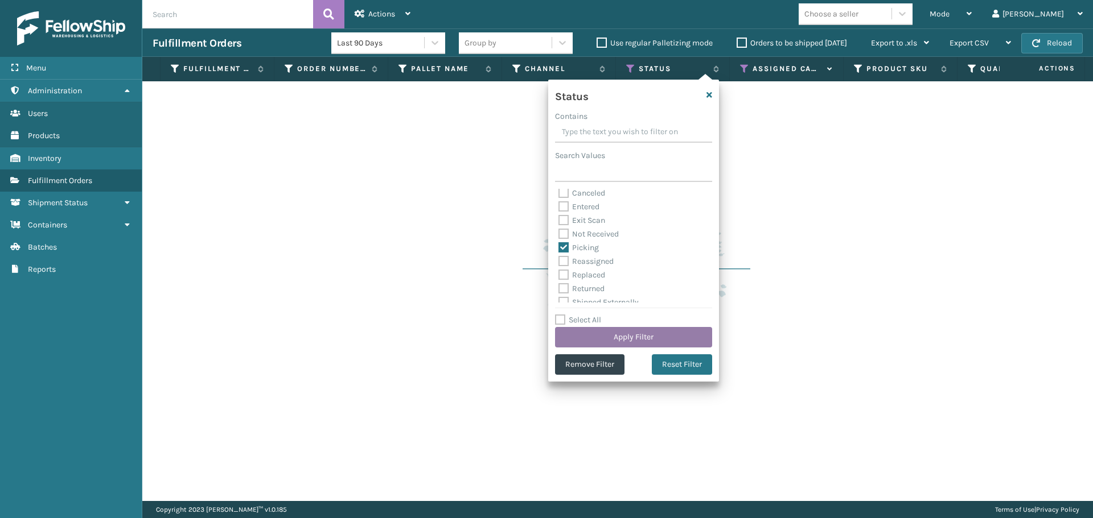
click at [631, 332] on button "Apply Filter" at bounding box center [633, 337] width 157 height 20
